Goal: Check status: Check status

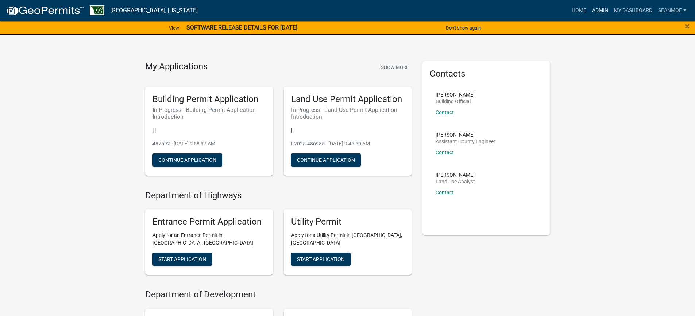
click at [598, 8] on link "Admin" at bounding box center [600, 11] width 22 height 14
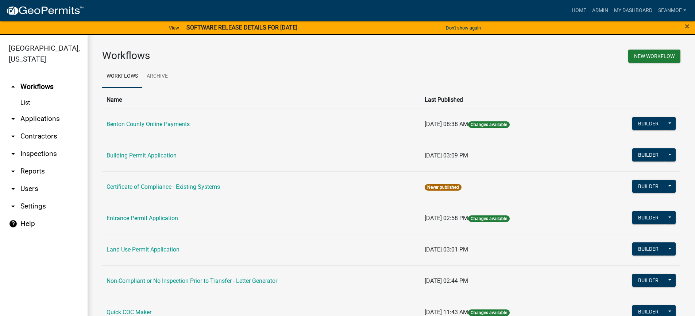
click at [35, 121] on link "arrow_drop_down Applications" at bounding box center [44, 119] width 88 height 18
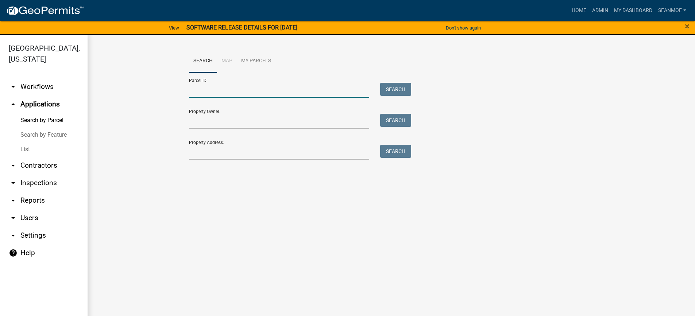
click at [242, 91] on input "Parcel ID:" at bounding box center [279, 90] width 181 height 15
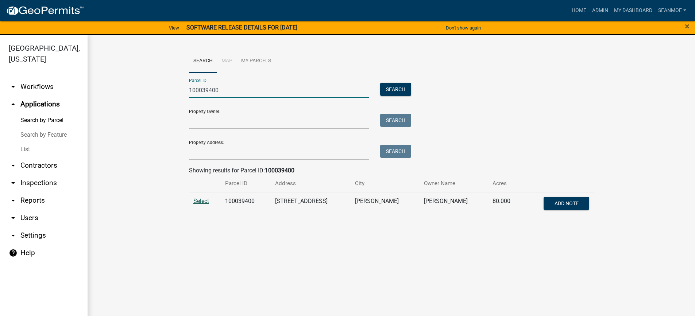
type input "100039400"
click at [200, 201] on span "Select" at bounding box center [201, 201] width 16 height 7
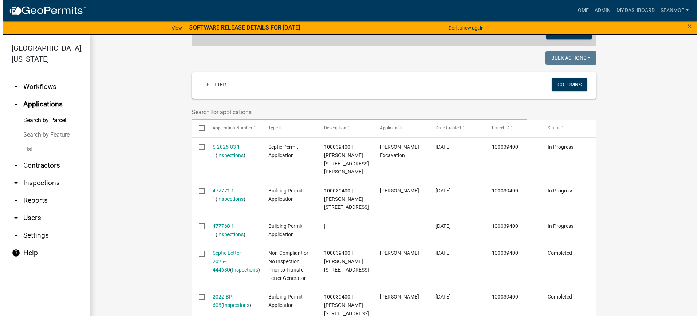
scroll to position [182, 0]
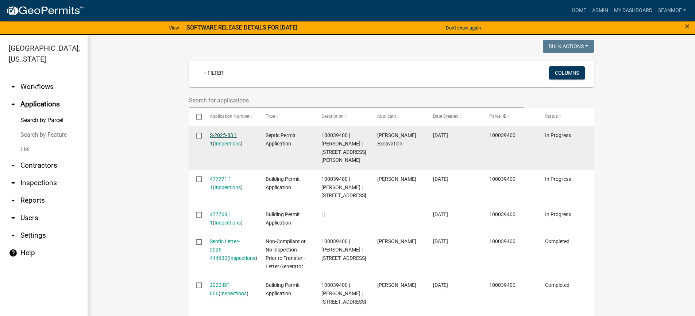
click at [227, 135] on link "S-2025-83 1 1" at bounding box center [223, 139] width 27 height 14
